Goal: Contribute content: Contribute content

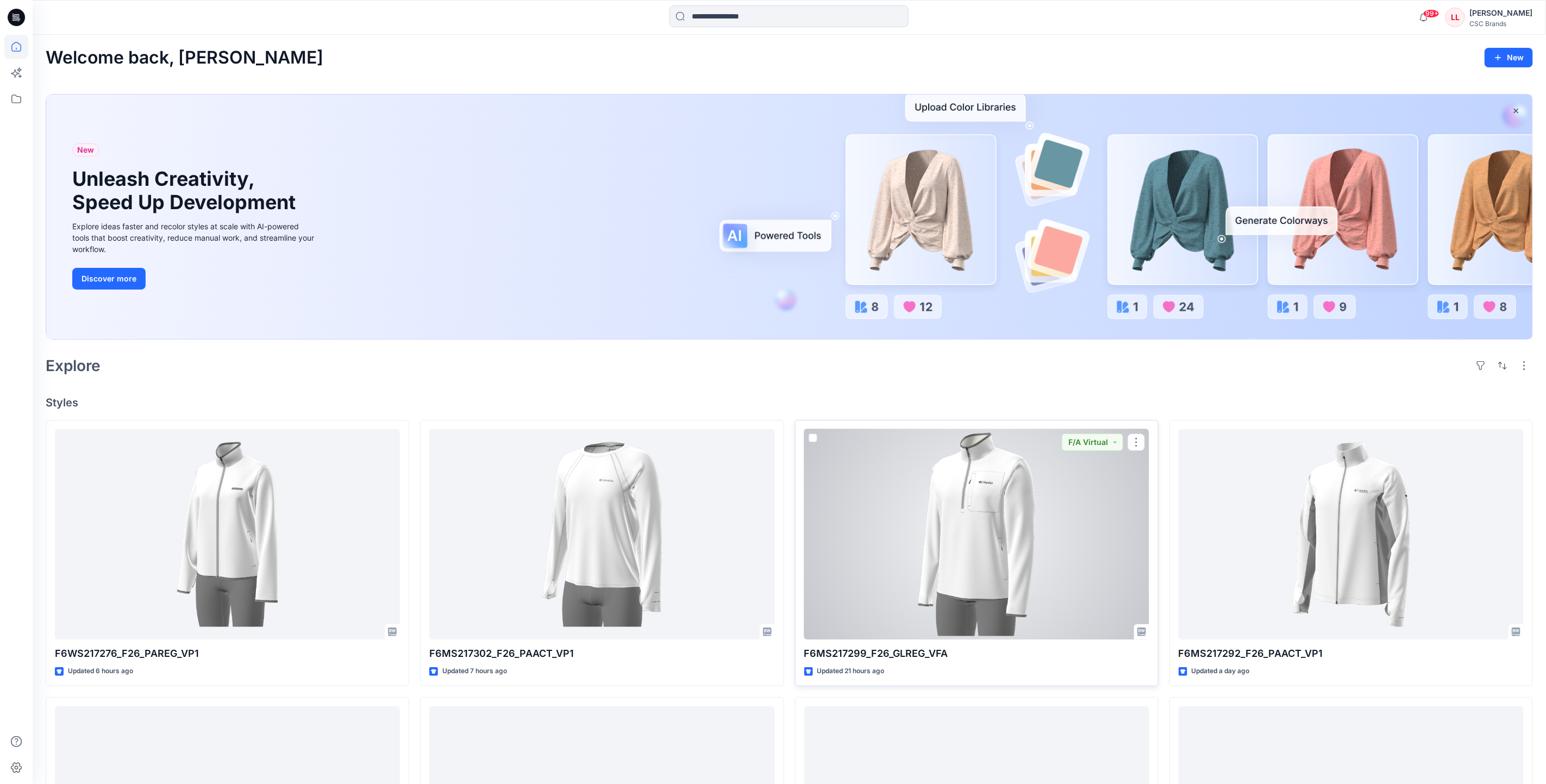
click at [1029, 551] on div at bounding box center [977, 535] width 345 height 211
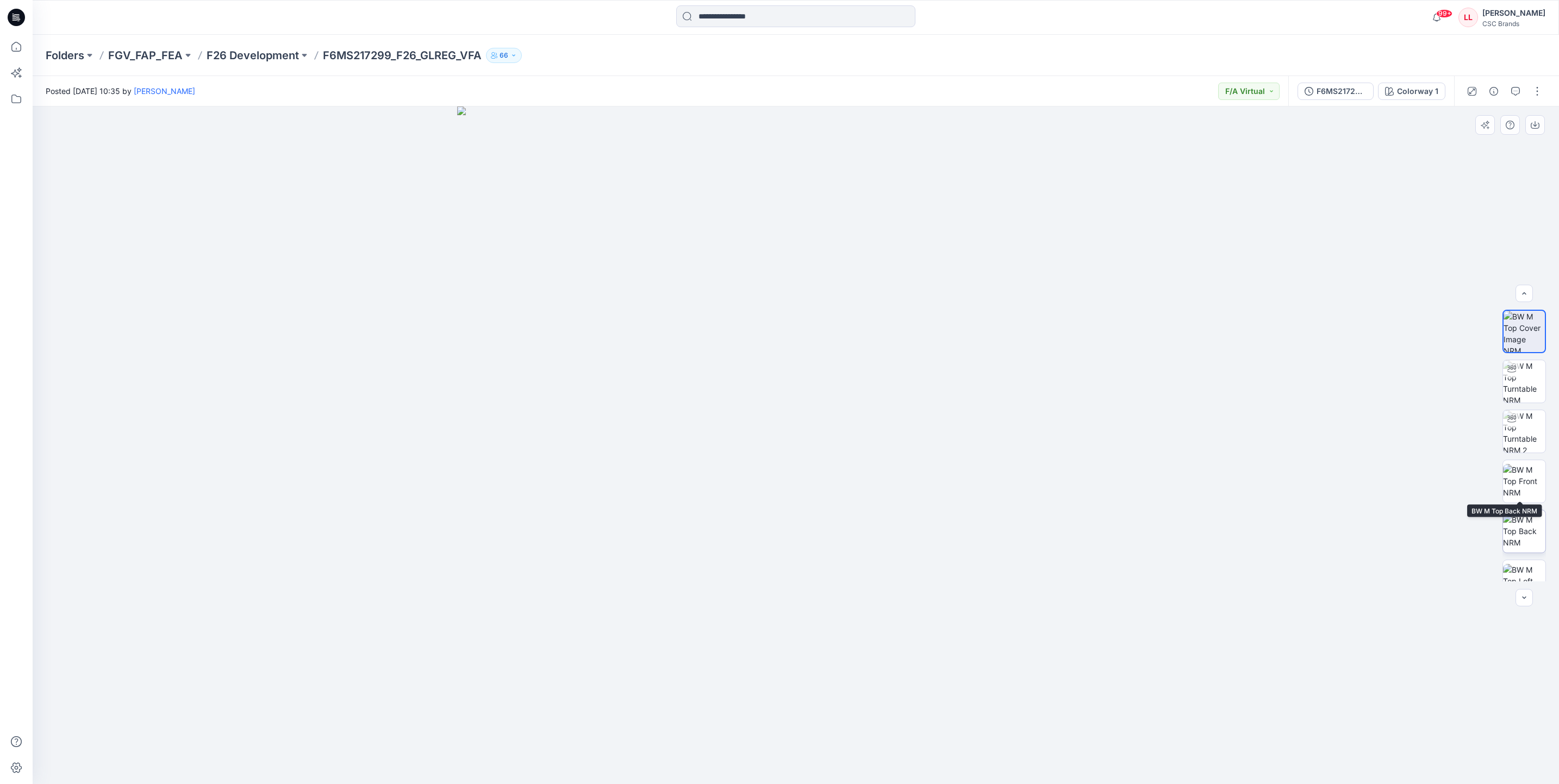
scroll to position [172, 0]
click at [1507, 547] on icon at bounding box center [1511, 547] width 9 height 9
click at [1541, 93] on button "button" at bounding box center [1537, 91] width 18 height 18
click at [1471, 145] on p "Edit" at bounding box center [1468, 146] width 14 height 11
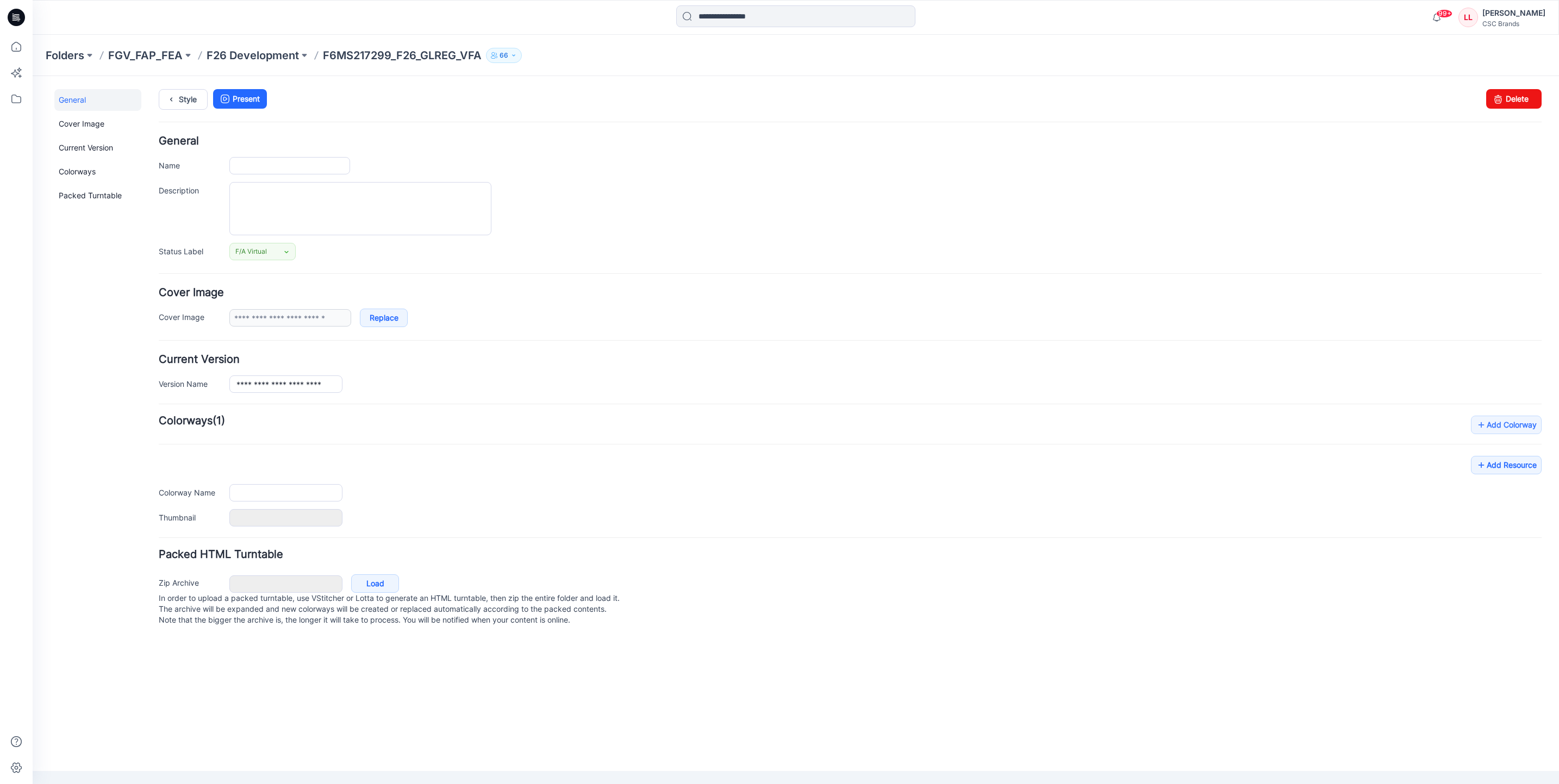
type input "**********"
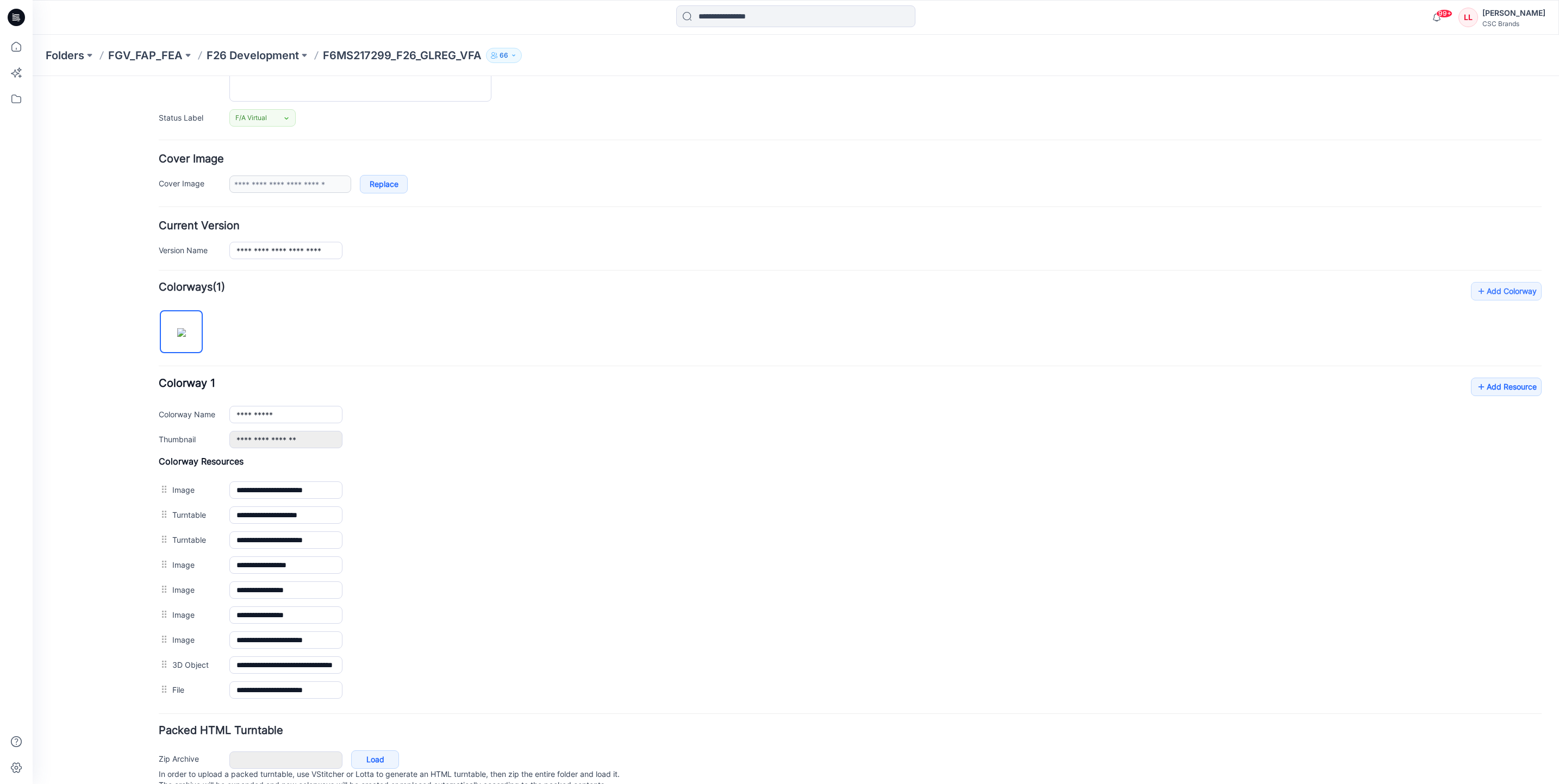
scroll to position [163, 0]
